Goal: Task Accomplishment & Management: Manage account settings

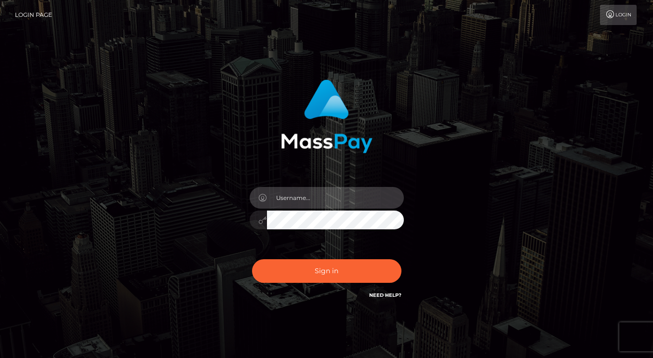
type input "dmen.fire"
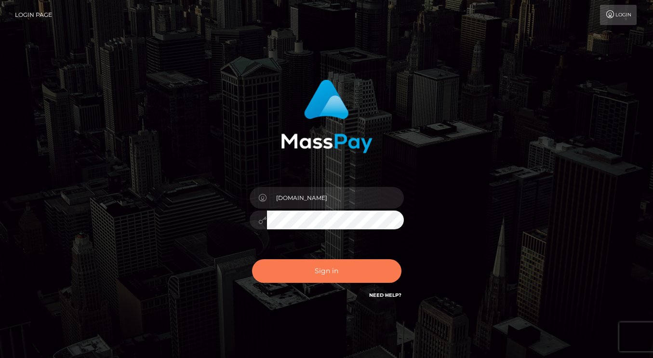
click at [318, 266] on button "Sign in" at bounding box center [326, 271] width 149 height 24
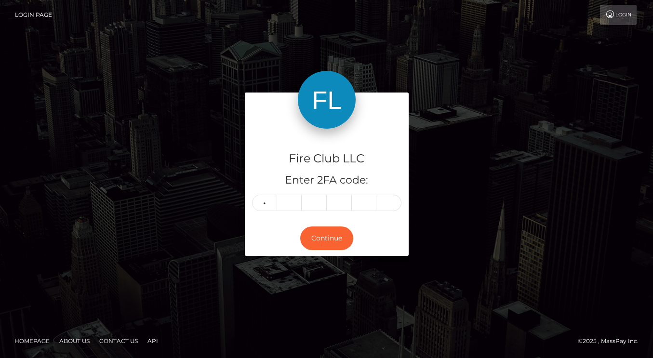
type input "5"
type input "6"
type input "3"
type input "7"
type input "3"
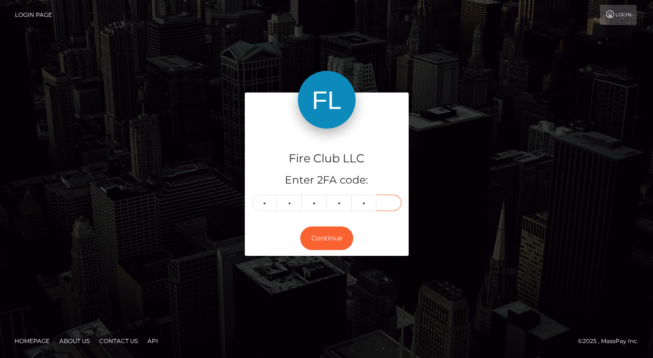
type input "7"
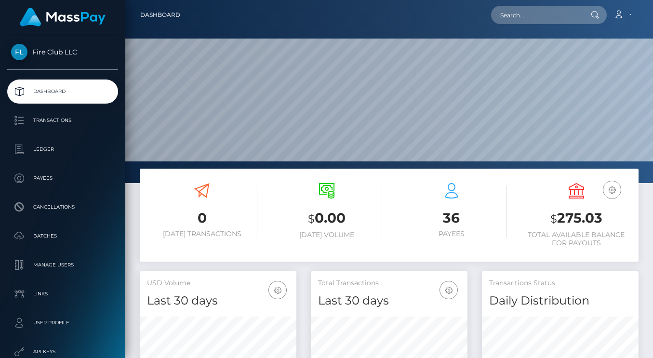
scroll to position [170, 157]
click at [60, 118] on p "Transactions" at bounding box center [62, 120] width 103 height 14
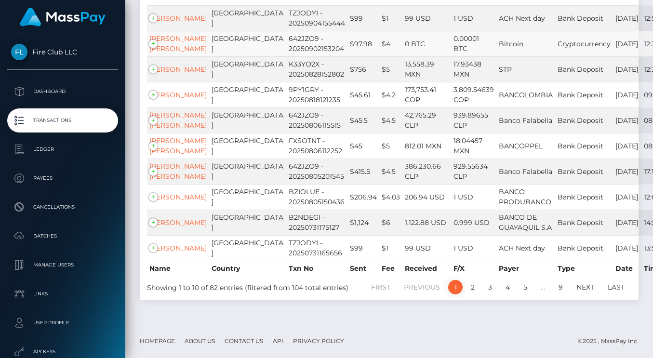
scroll to position [219, 0]
click at [155, 56] on td "[PERSON_NAME]" at bounding box center [178, 69] width 62 height 26
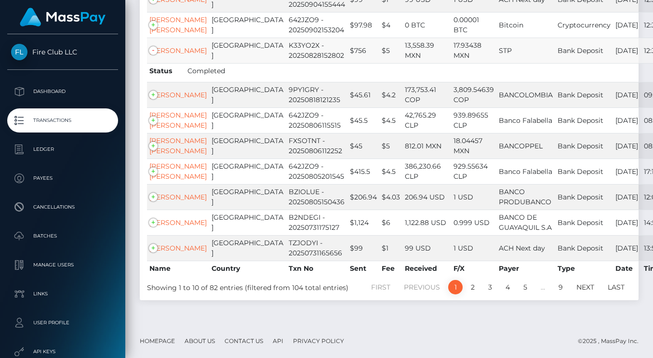
click at [155, 46] on td "[PERSON_NAME]" at bounding box center [178, 51] width 62 height 26
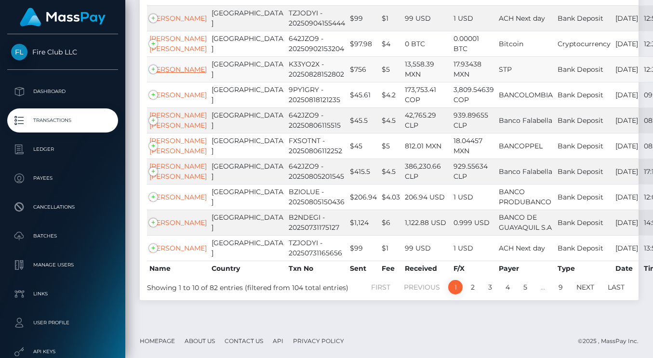
click at [161, 65] on link "Javier Jonguitud alvarez" at bounding box center [177, 69] width 57 height 9
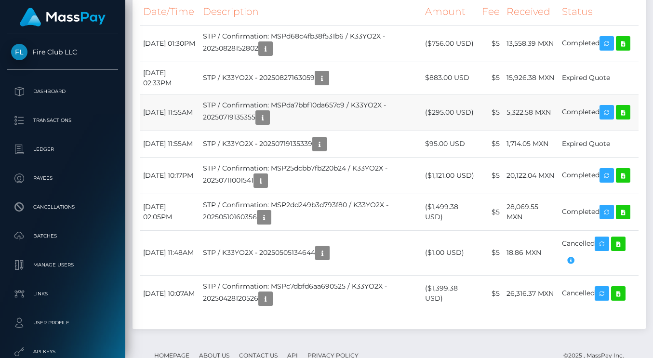
scroll to position [1061, 0]
click at [618, 50] on icon at bounding box center [624, 44] width 12 height 12
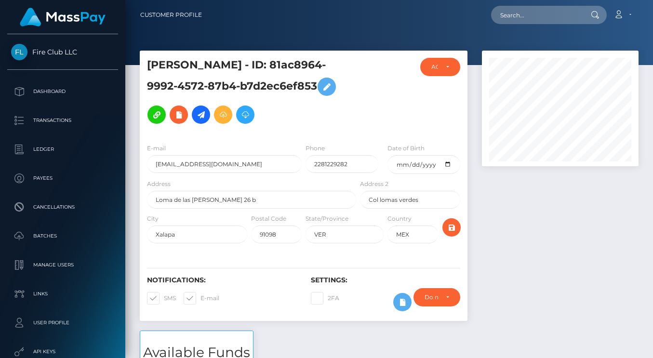
scroll to position [4, 0]
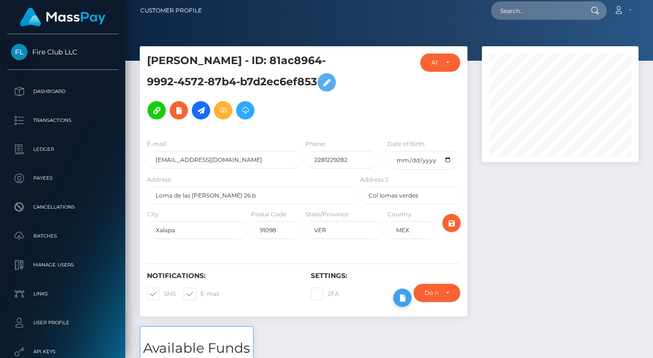
click at [401, 304] on icon at bounding box center [403, 298] width 12 height 12
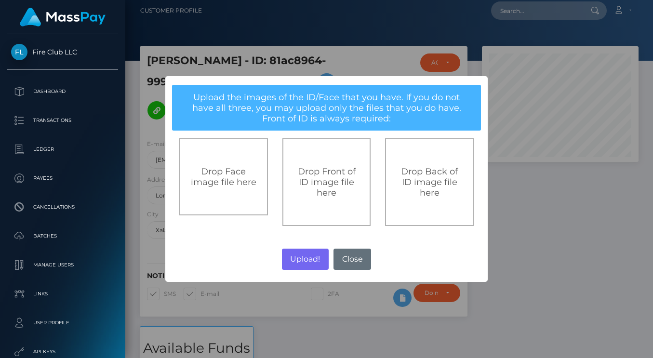
click at [359, 262] on button "Close" at bounding box center [353, 259] width 38 height 21
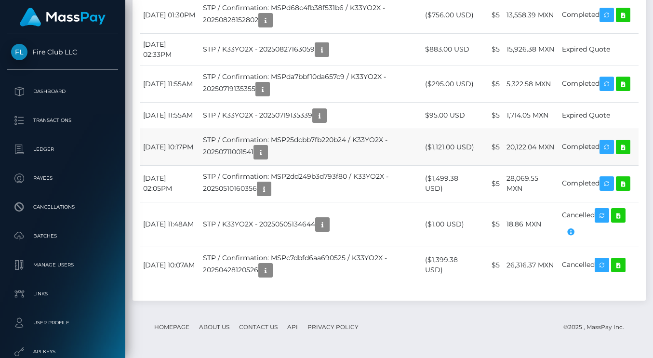
scroll to position [1128, 0]
click at [618, 90] on icon at bounding box center [624, 84] width 12 height 12
click at [618, 153] on icon at bounding box center [624, 147] width 12 height 12
click at [618, 190] on icon at bounding box center [624, 184] width 12 height 12
click at [624, 222] on icon at bounding box center [619, 216] width 12 height 12
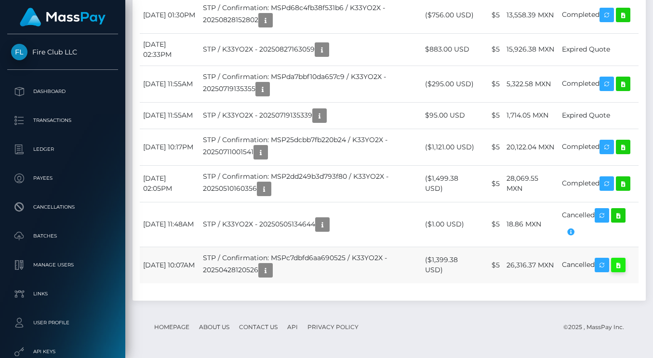
click at [624, 271] on icon at bounding box center [619, 265] width 12 height 12
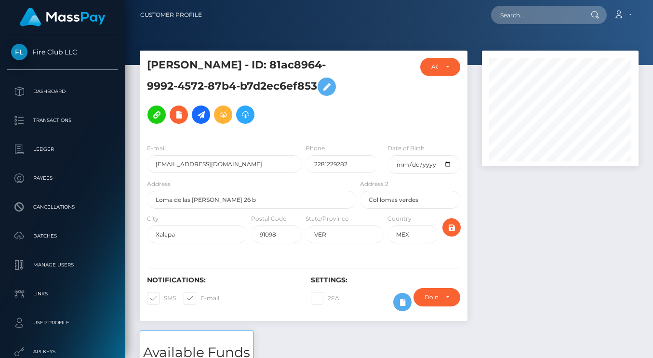
scroll to position [0, 0]
click at [45, 145] on p "Ledger" at bounding box center [62, 149] width 103 height 14
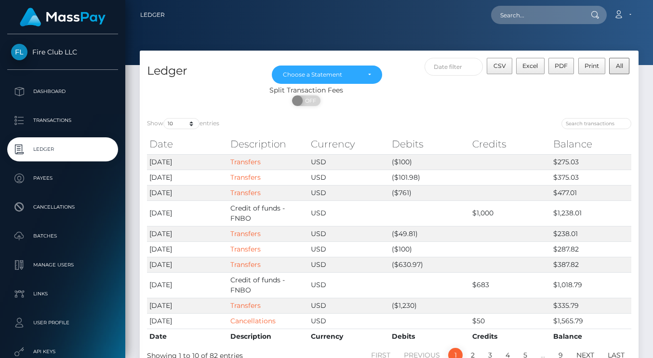
click at [622, 64] on span "All" at bounding box center [619, 65] width 7 height 7
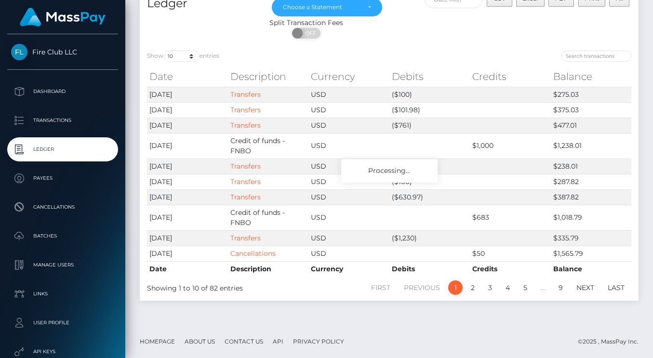
scroll to position [67, 0]
click at [446, 56] on div at bounding box center [514, 57] width 235 height 13
click at [57, 91] on p "Dashboard" at bounding box center [62, 91] width 103 height 14
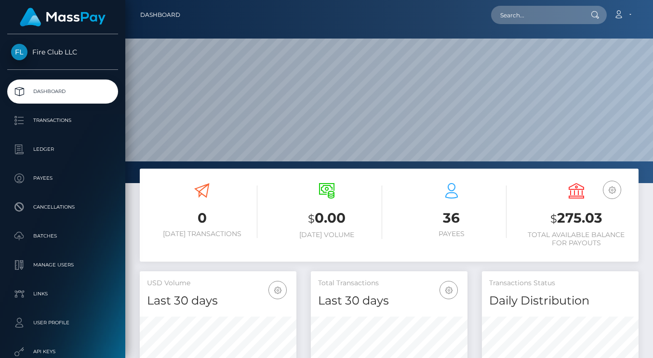
scroll to position [170, 157]
click at [48, 147] on p "Ledger" at bounding box center [62, 149] width 103 height 14
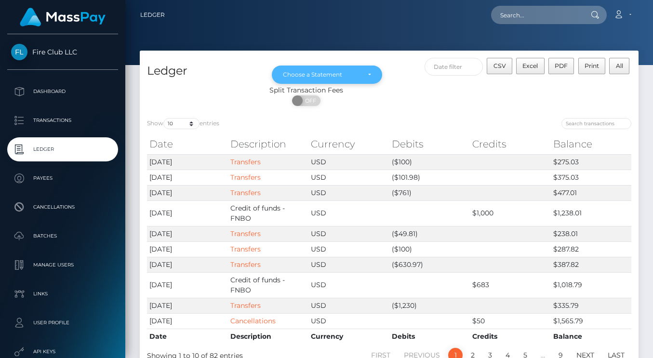
click at [370, 73] on div "Choose a Statement" at bounding box center [327, 75] width 88 height 8
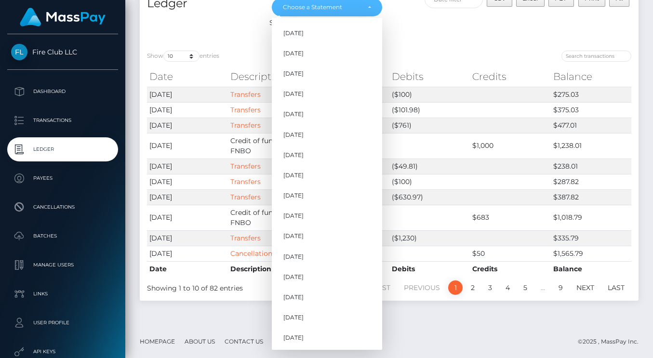
click at [456, 29] on div "ON OFF" at bounding box center [306, 35] width 333 height 15
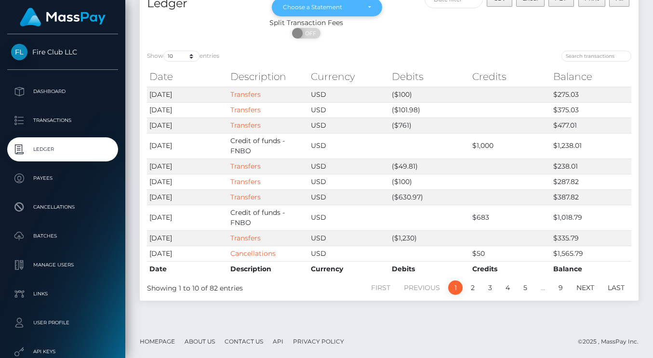
click at [372, 8] on div "Choose a Statement" at bounding box center [327, 7] width 110 height 18
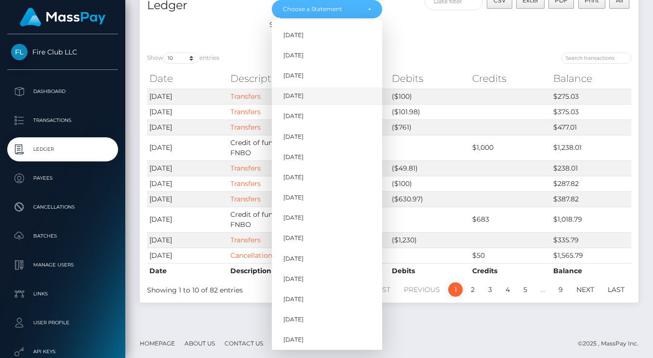
click at [324, 97] on link "Jan 2024" at bounding box center [327, 96] width 110 height 18
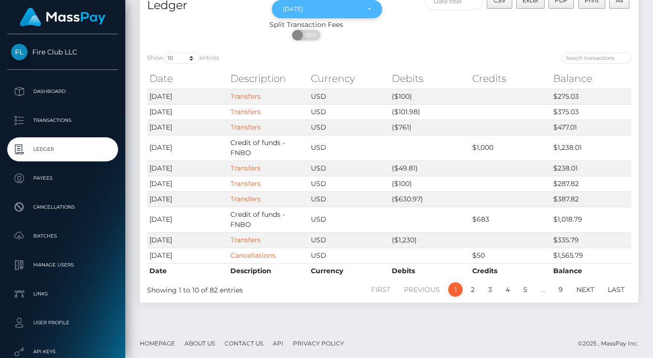
click at [366, 14] on div "Jan 2024" at bounding box center [327, 9] width 110 height 18
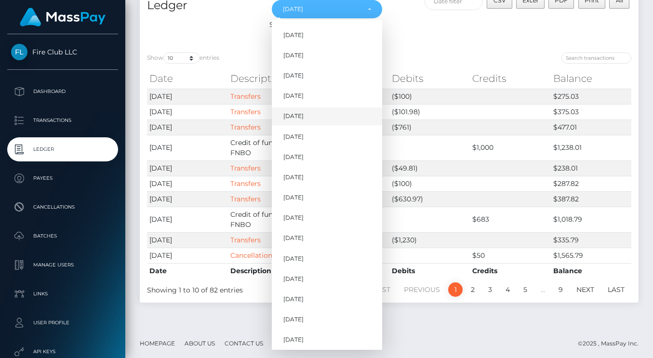
click at [310, 113] on link "Feb 2024" at bounding box center [327, 117] width 110 height 18
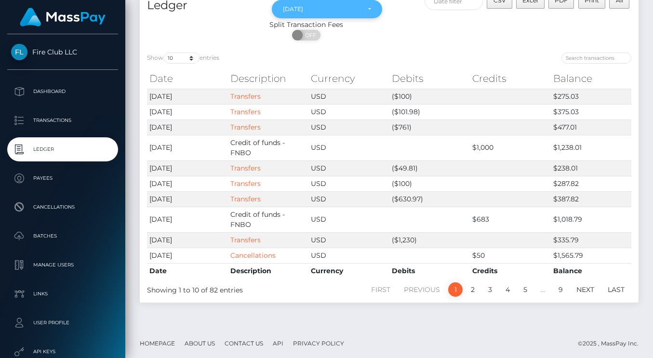
click at [363, 13] on div "Feb 2024" at bounding box center [327, 9] width 88 height 8
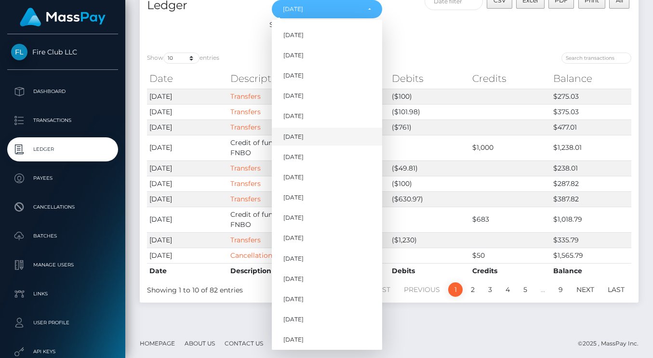
click at [314, 132] on link "Mar 2024" at bounding box center [327, 137] width 110 height 18
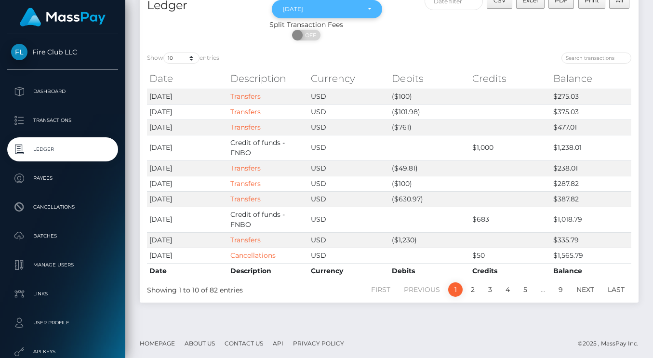
click at [331, 8] on div "Mar 2024" at bounding box center [321, 9] width 77 height 8
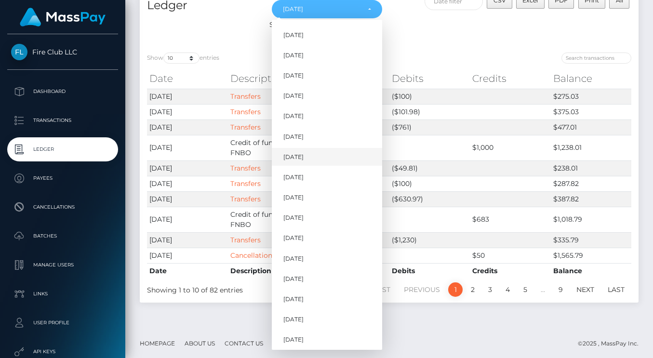
click at [298, 158] on span "Apr 2024" at bounding box center [293, 157] width 20 height 9
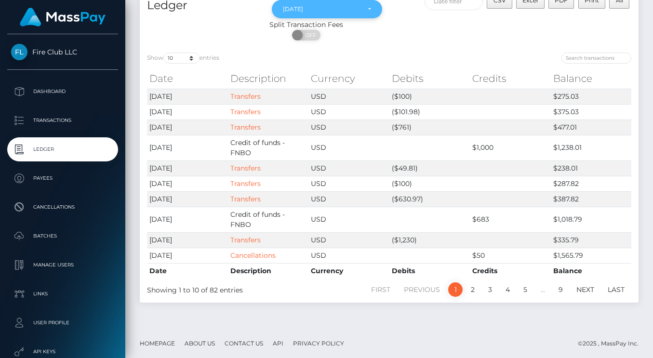
click at [350, 10] on div "Apr 2024" at bounding box center [321, 9] width 77 height 8
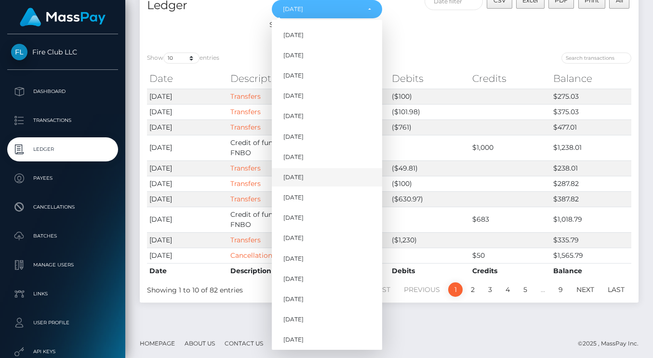
click at [304, 176] on span "May 2024" at bounding box center [293, 177] width 20 height 9
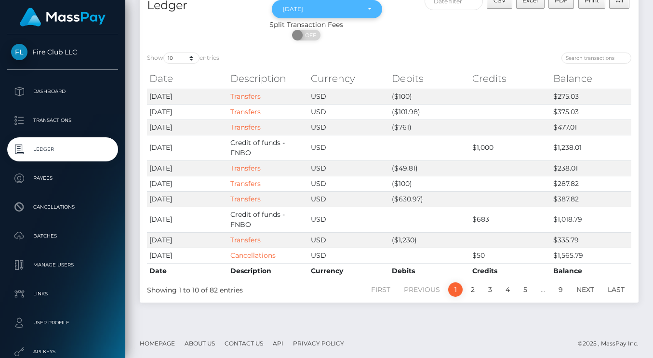
click at [319, 8] on div "May 2024" at bounding box center [321, 9] width 77 height 8
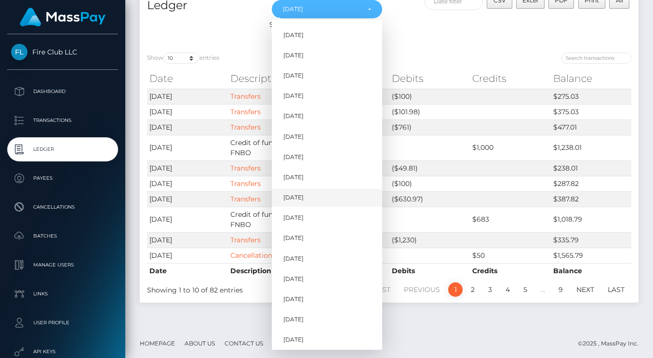
click at [299, 202] on span "Jun 2024" at bounding box center [293, 197] width 20 height 9
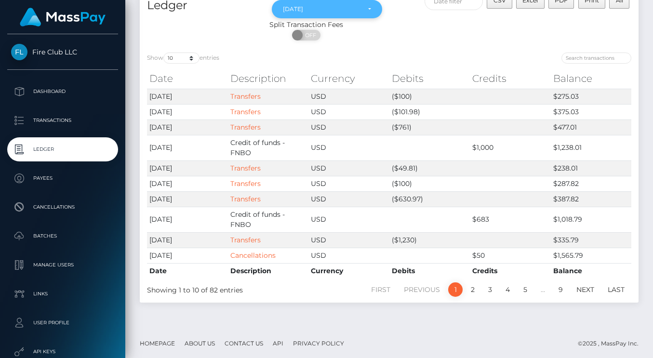
click at [327, 14] on div "Jun 2024" at bounding box center [327, 9] width 110 height 18
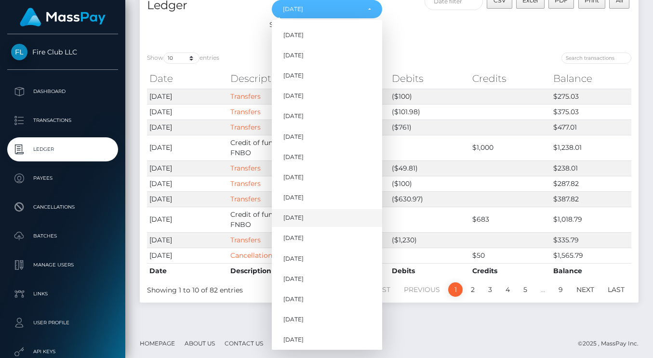
click at [304, 222] on span "Jul 2024" at bounding box center [293, 218] width 20 height 9
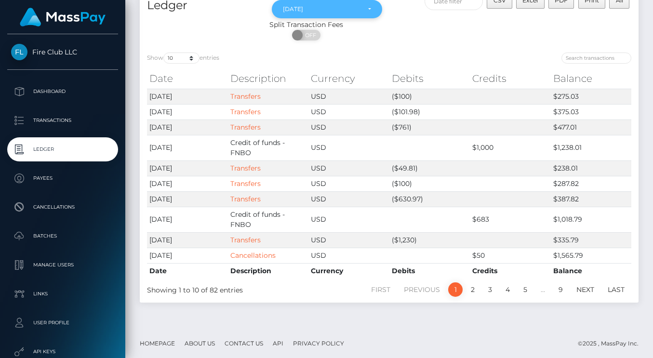
click at [316, 4] on div "Jul 2024" at bounding box center [327, 9] width 110 height 18
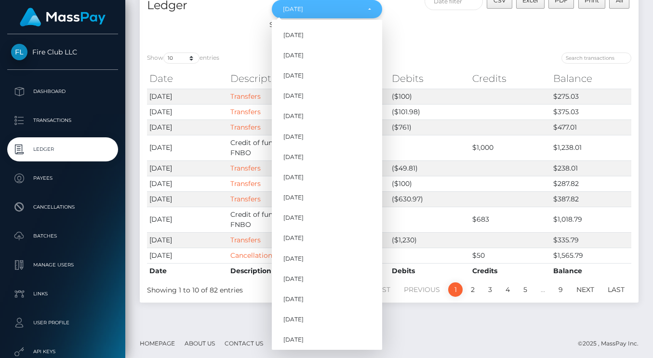
scroll to position [8, 0]
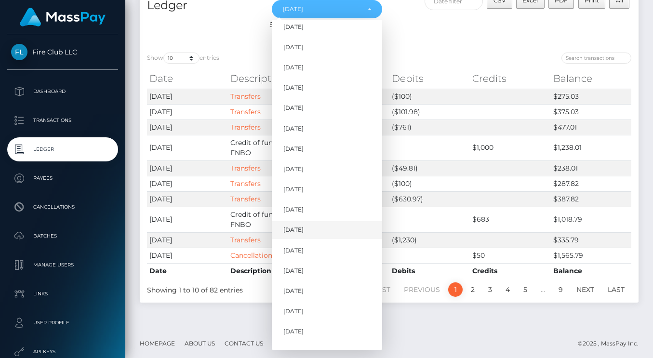
click at [300, 229] on span "Aug 2024" at bounding box center [293, 230] width 20 height 9
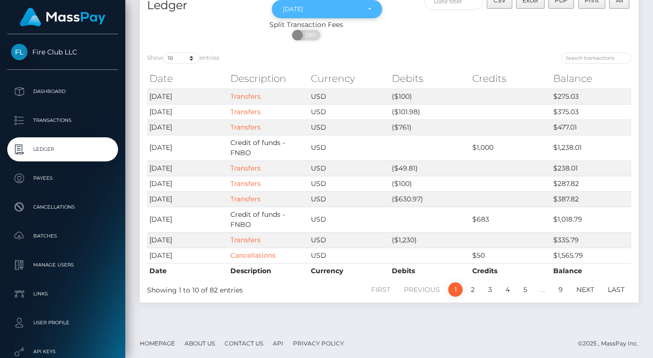
click at [311, 8] on div "Aug 2024" at bounding box center [321, 9] width 77 height 8
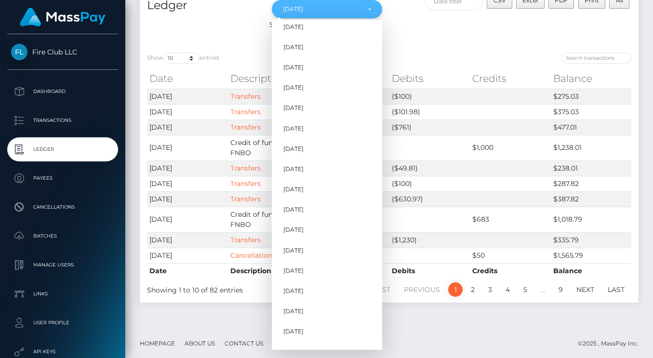
scroll to position [26, 0]
click at [301, 237] on link "Sep 2024" at bounding box center [327, 233] width 110 height 18
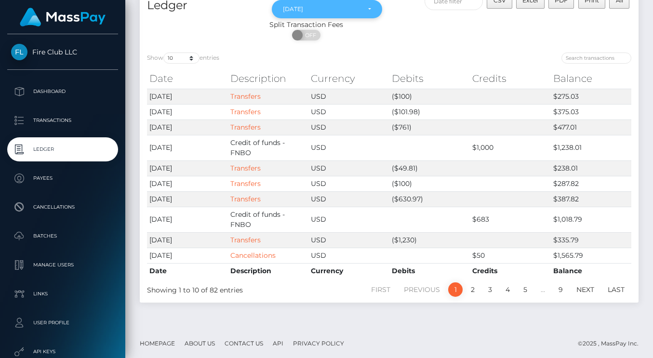
click at [316, 5] on div "Sep 2024" at bounding box center [321, 9] width 77 height 8
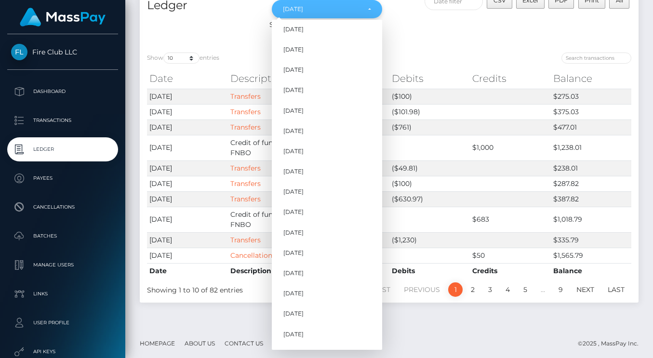
scroll to position [44, 0]
click at [295, 231] on span "Oct 2024" at bounding box center [293, 235] width 20 height 9
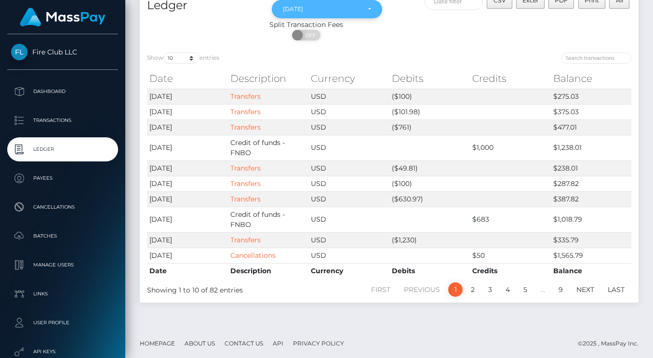
click at [326, 13] on div "Oct 2024" at bounding box center [327, 9] width 110 height 18
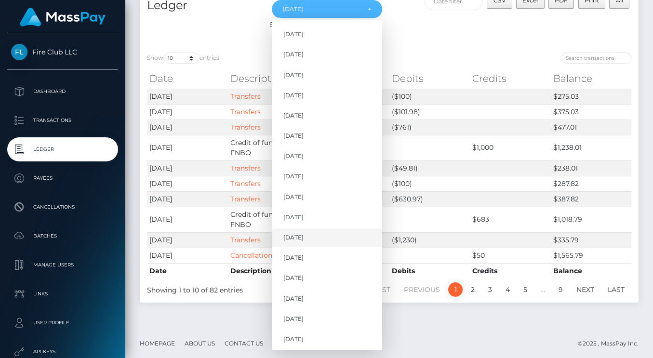
click at [296, 237] on span "Nov 2024" at bounding box center [293, 237] width 20 height 9
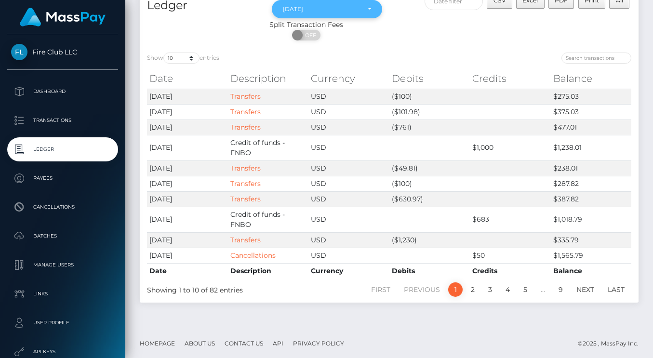
click at [336, 10] on div "Nov 2024" at bounding box center [321, 9] width 77 height 8
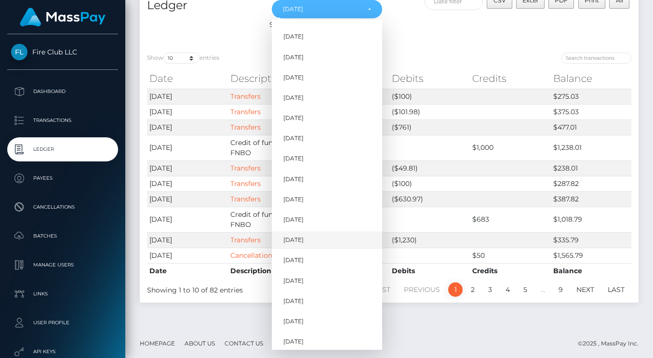
click at [296, 237] on span "Dec 2024" at bounding box center [293, 240] width 20 height 9
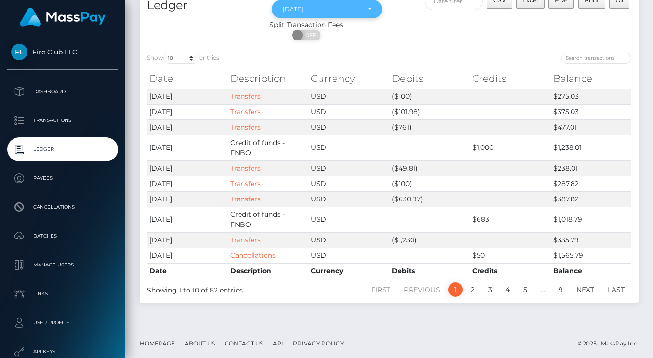
click at [348, 9] on div "Dec 2024" at bounding box center [321, 9] width 77 height 8
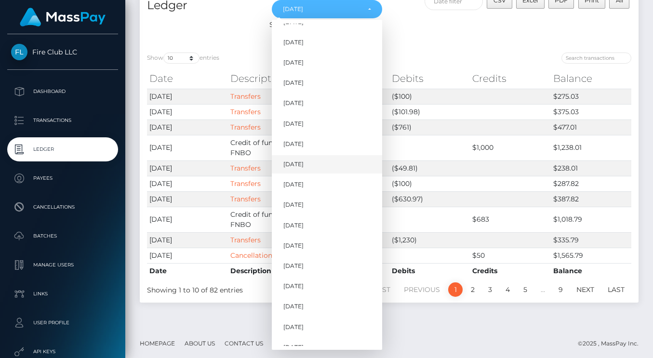
scroll to position [166, 0]
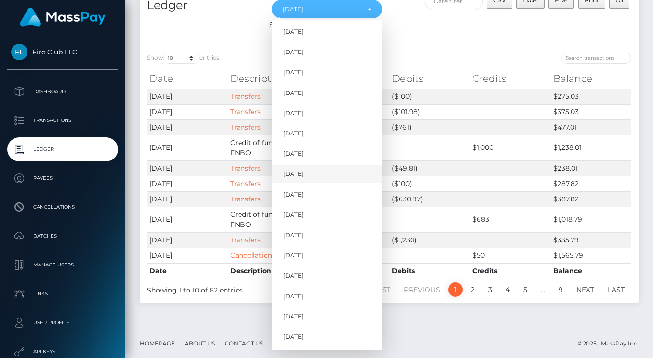
click at [314, 179] on link "Jan 2025" at bounding box center [327, 174] width 110 height 18
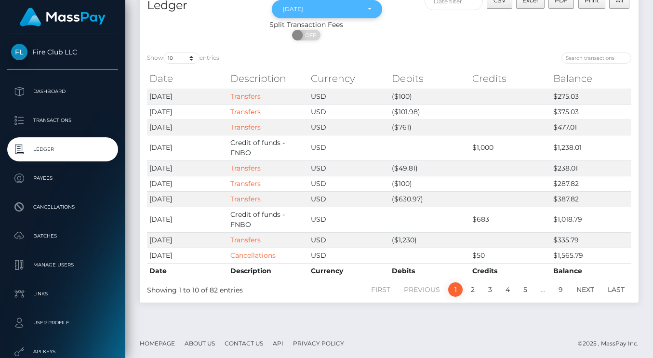
click at [338, 16] on div "Jan 2025" at bounding box center [327, 9] width 110 height 18
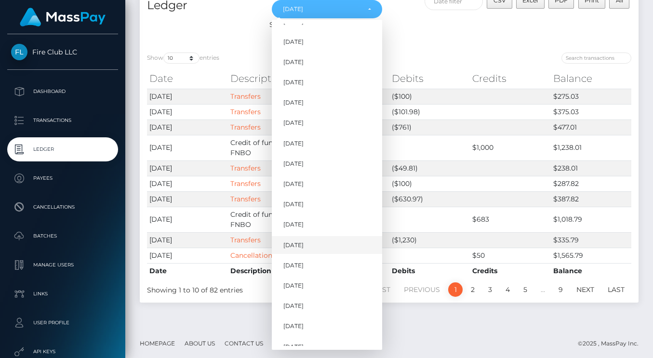
click at [307, 240] on link "Feb 2025" at bounding box center [327, 245] width 110 height 18
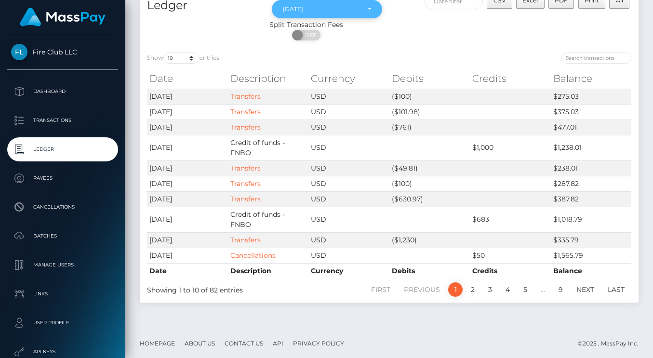
click at [332, 12] on div "Feb 2025" at bounding box center [321, 9] width 77 height 8
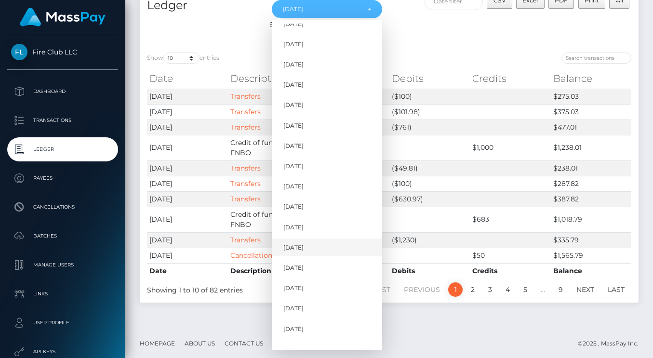
click at [301, 247] on span "Mar 2025" at bounding box center [293, 247] width 20 height 9
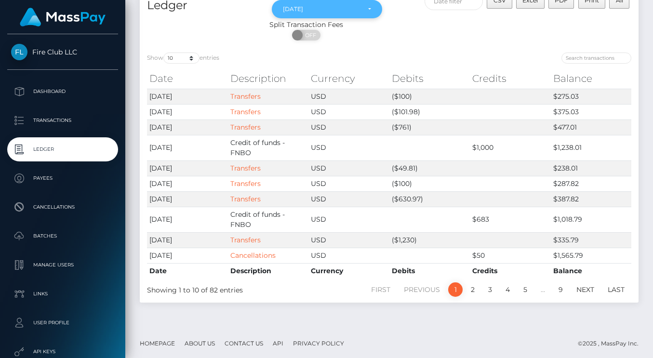
click at [323, 13] on div "Mar 2025" at bounding box center [321, 9] width 77 height 8
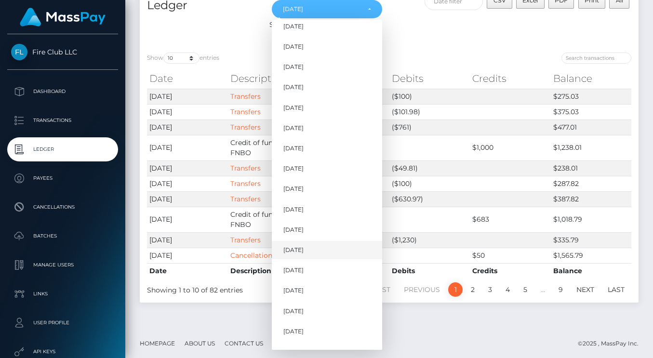
click at [296, 251] on span "Apr 2025" at bounding box center [293, 250] width 20 height 9
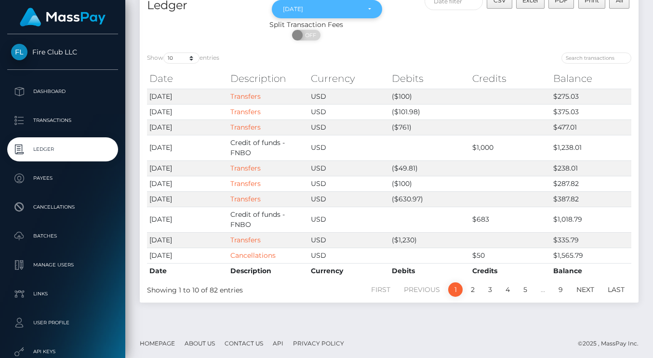
click at [320, 8] on div "Apr 2025" at bounding box center [321, 9] width 77 height 8
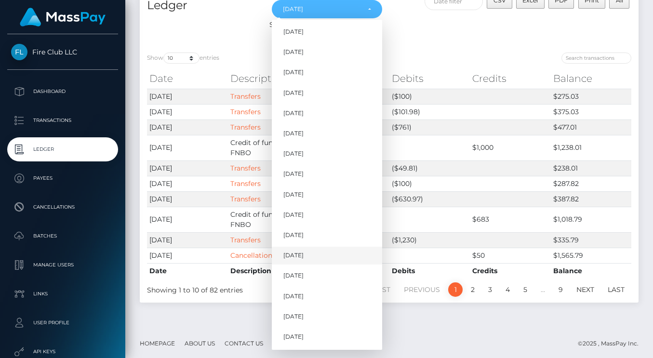
click at [304, 255] on span "May 2025" at bounding box center [293, 255] width 20 height 9
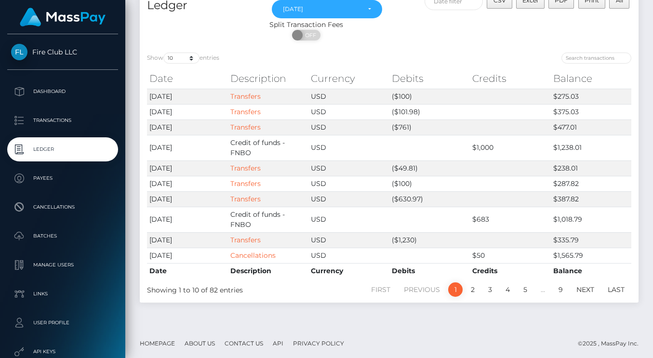
click at [324, 20] on div "Split Transaction Fees" at bounding box center [306, 25] width 333 height 10
click at [315, 8] on div "May 2025" at bounding box center [321, 9] width 77 height 8
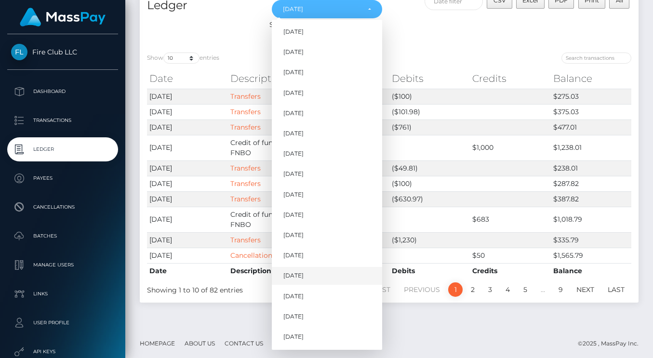
click at [293, 274] on span "Jun 2025" at bounding box center [293, 276] width 20 height 9
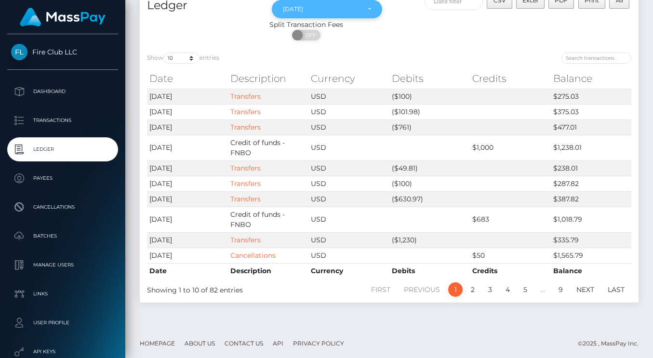
click at [327, 13] on div "Jun 2025" at bounding box center [327, 9] width 110 height 18
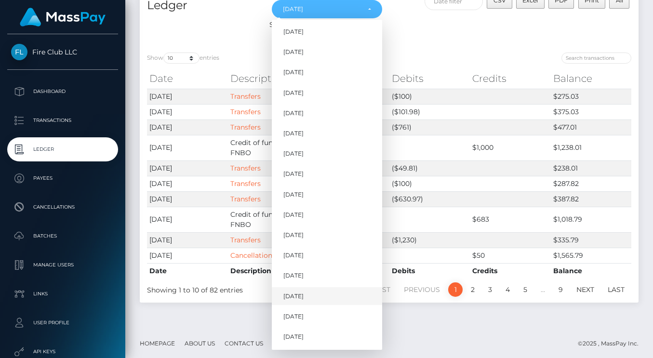
click at [293, 301] on link "Jul 2025" at bounding box center [327, 296] width 110 height 18
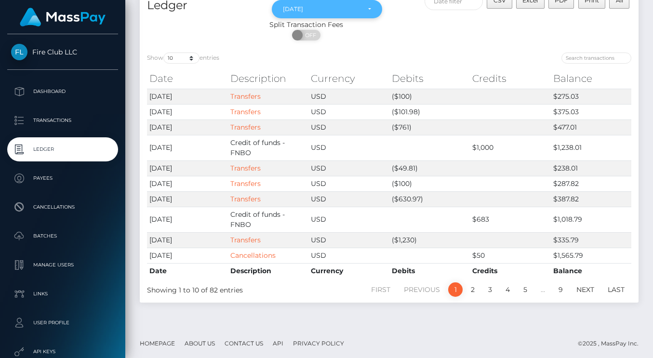
click at [343, 16] on div "Jul 2025" at bounding box center [327, 9] width 110 height 18
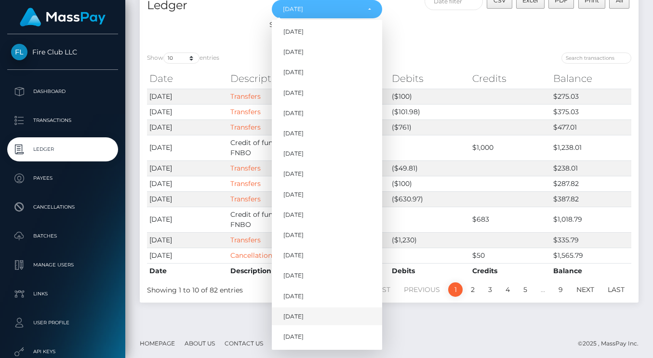
click at [313, 319] on link "Aug 2025" at bounding box center [327, 317] width 110 height 18
select select "Aug 2025"
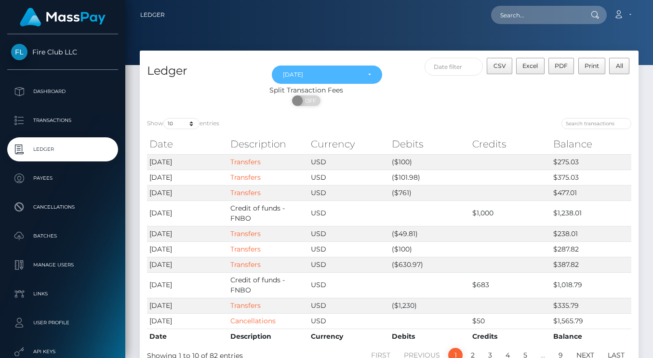
scroll to position [0, 0]
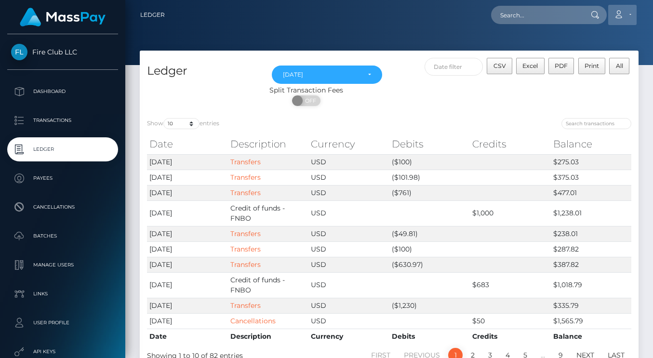
click at [633, 15] on link "Account" at bounding box center [622, 15] width 28 height 20
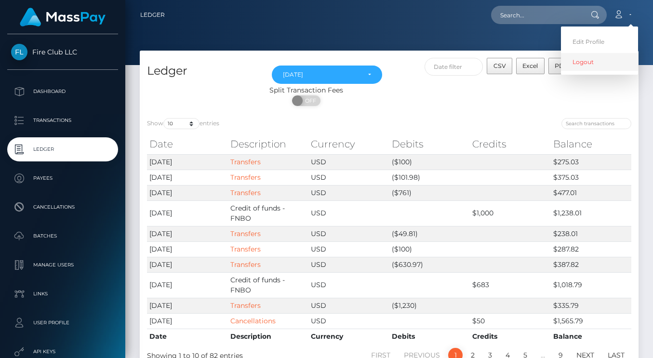
click at [593, 66] on link "Logout" at bounding box center [599, 62] width 77 height 18
